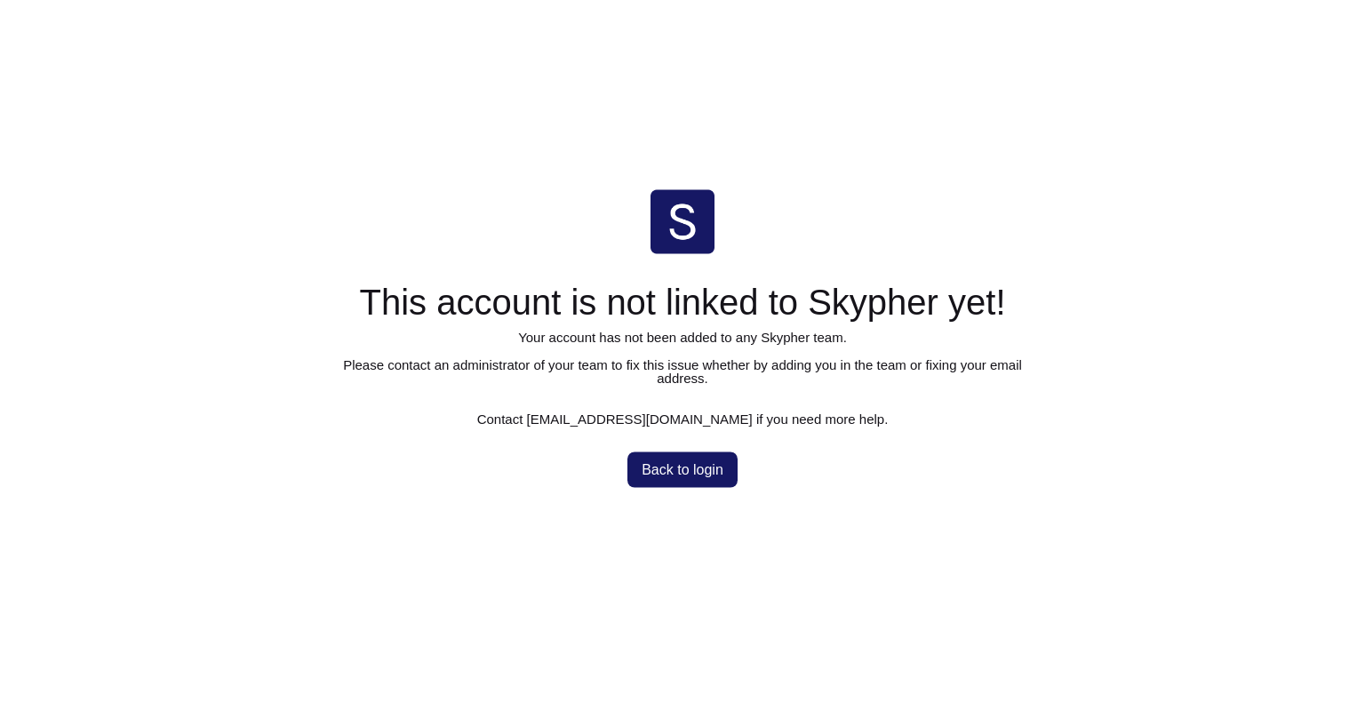
click at [660, 474] on span "Back to login" at bounding box center [683, 469] width 82 height 14
click at [668, 472] on span "Back to login" at bounding box center [683, 469] width 82 height 14
